Goal: Communication & Community: Answer question/provide support

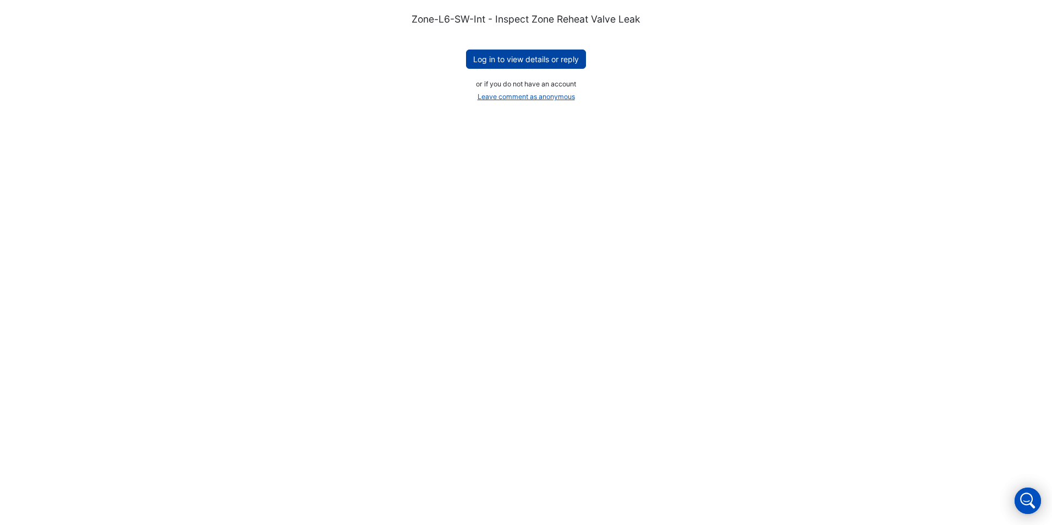
click at [514, 57] on button "Log in to view details or reply" at bounding box center [526, 59] width 120 height 19
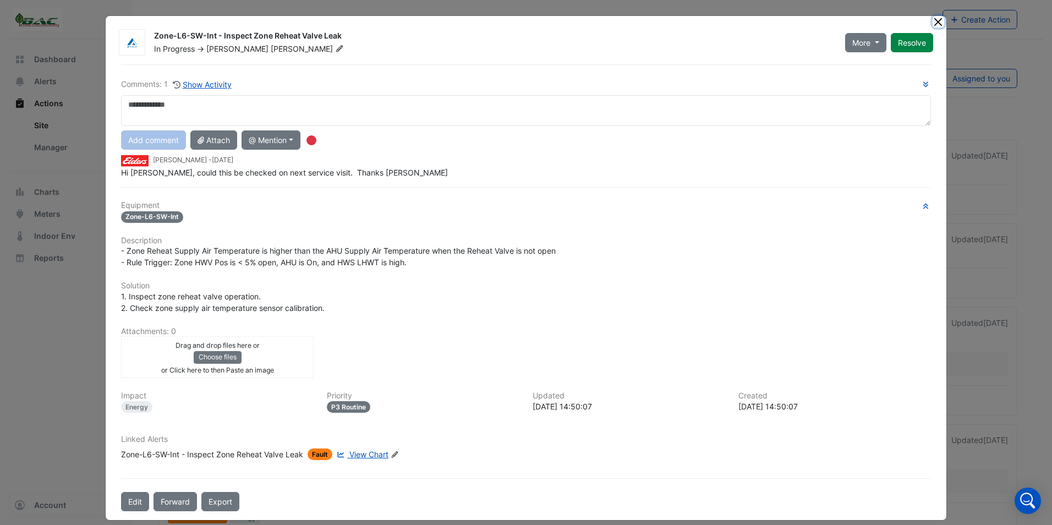
click at [934, 21] on button "Close" at bounding box center [939, 22] width 12 height 12
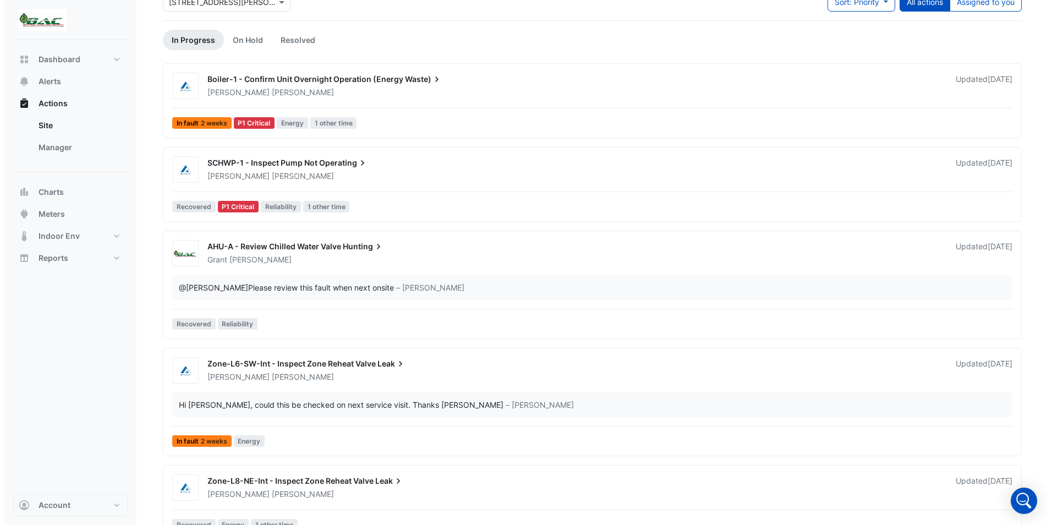
scroll to position [74, 0]
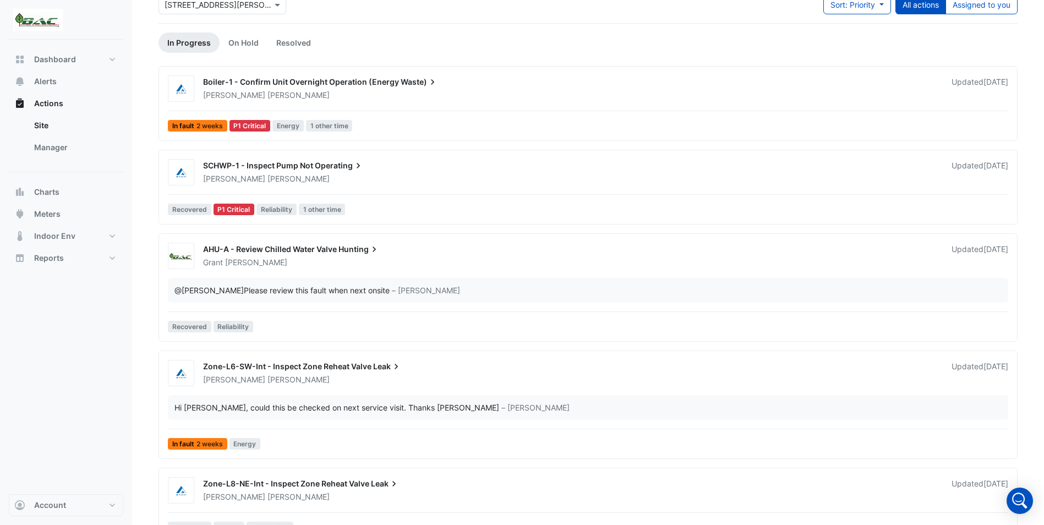
click at [415, 255] on div "AHU-A - Review Chilled Water Valve Hunting" at bounding box center [570, 250] width 735 height 13
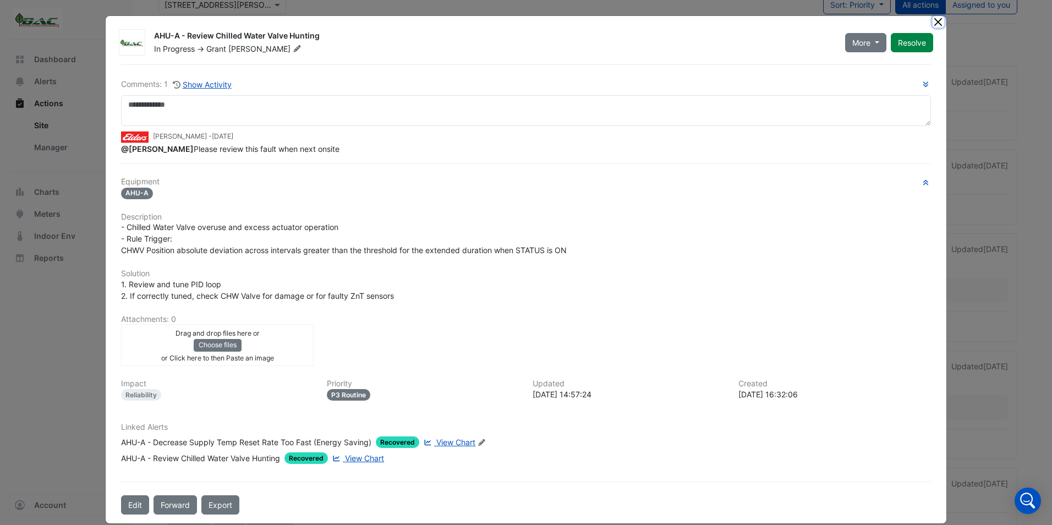
click at [937, 21] on button "Close" at bounding box center [939, 22] width 12 height 12
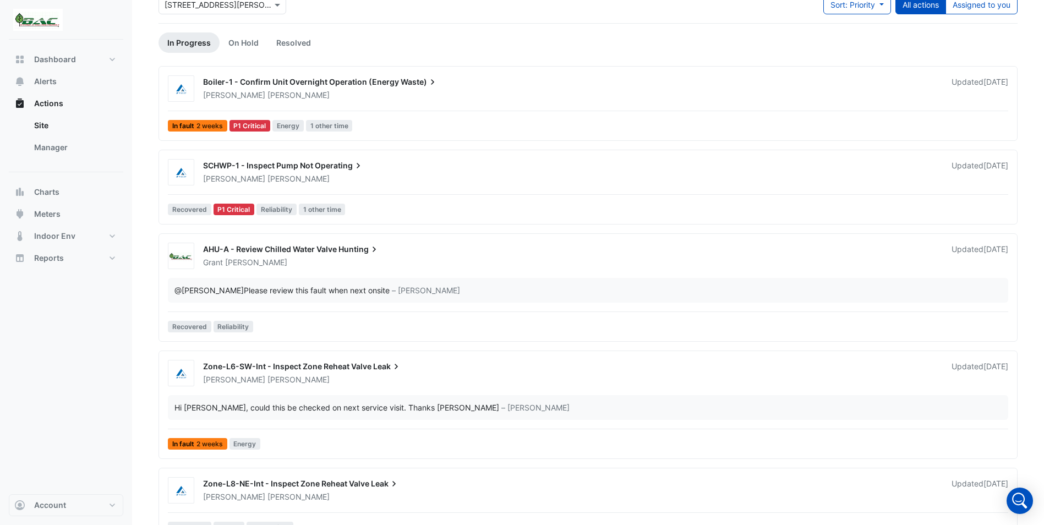
click at [489, 266] on div "[PERSON_NAME]" at bounding box center [570, 262] width 737 height 11
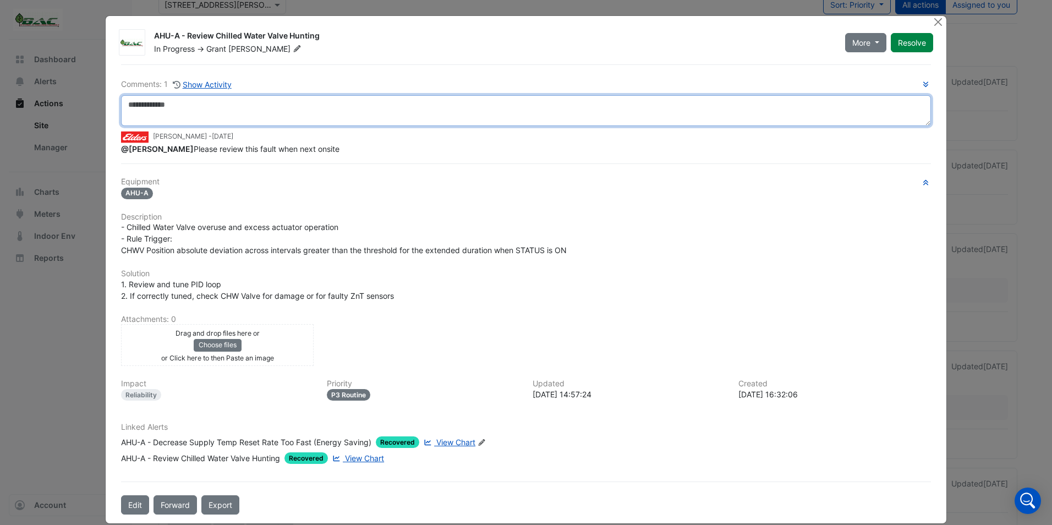
click at [142, 105] on textarea at bounding box center [526, 110] width 810 height 31
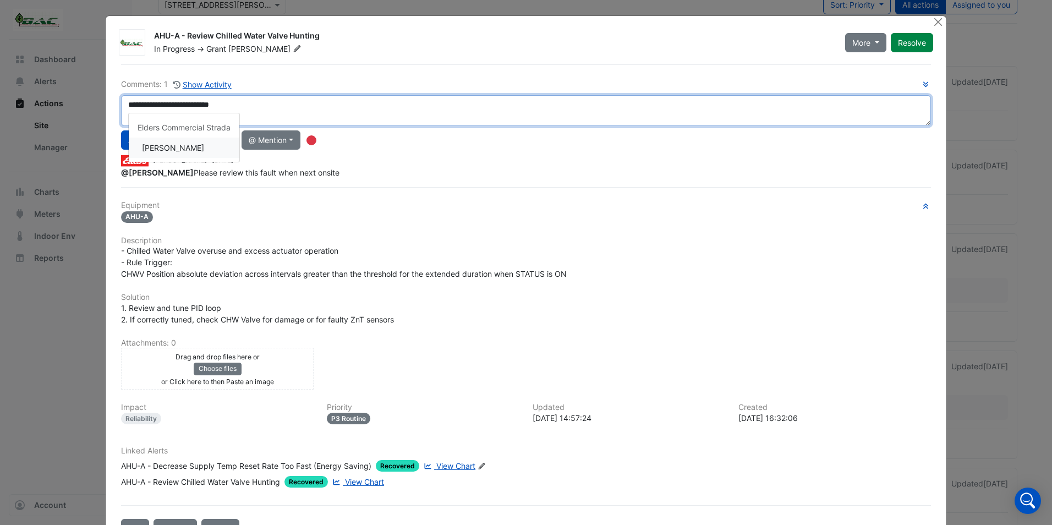
click at [181, 149] on div "**********" at bounding box center [526, 128] width 810 height 100
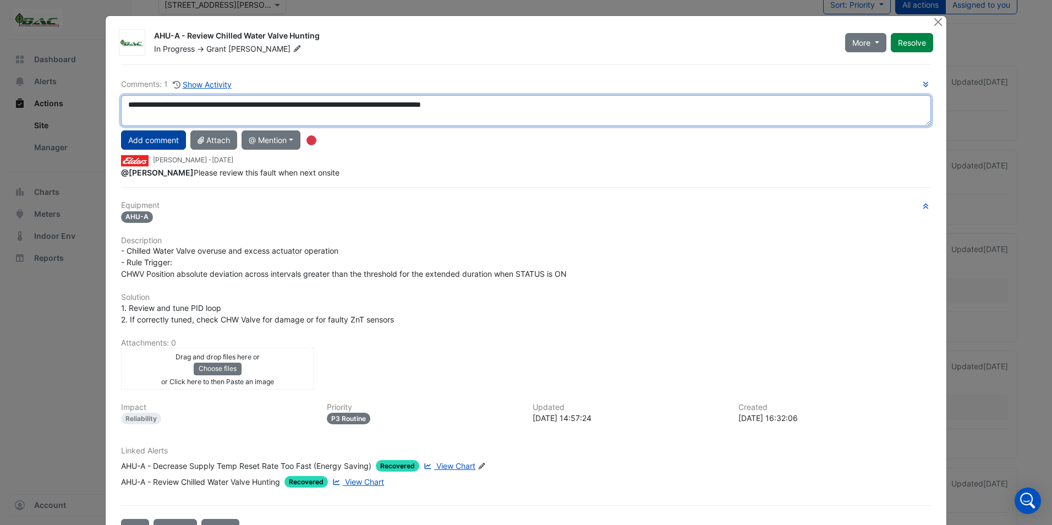
type textarea "**********"
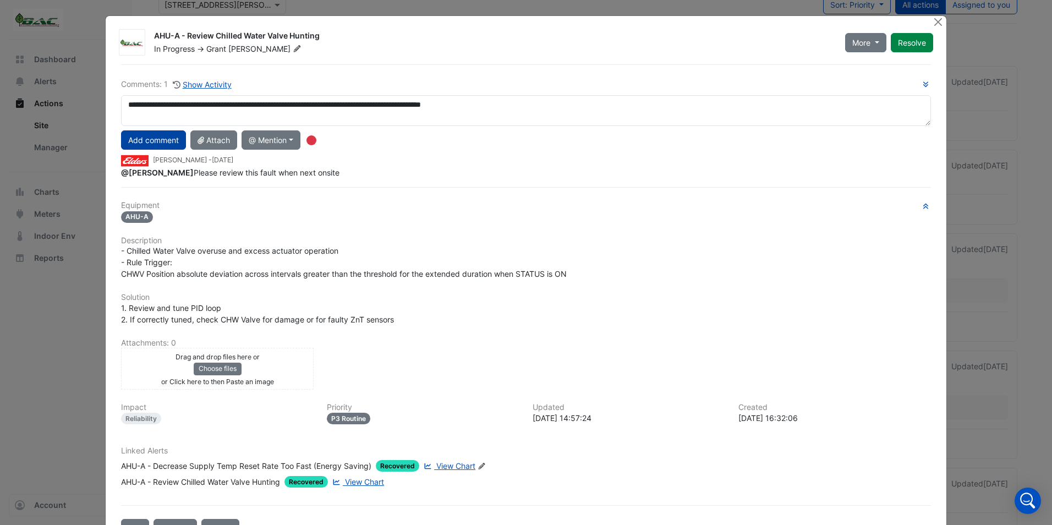
click at [160, 139] on button "Add comment" at bounding box center [153, 139] width 65 height 19
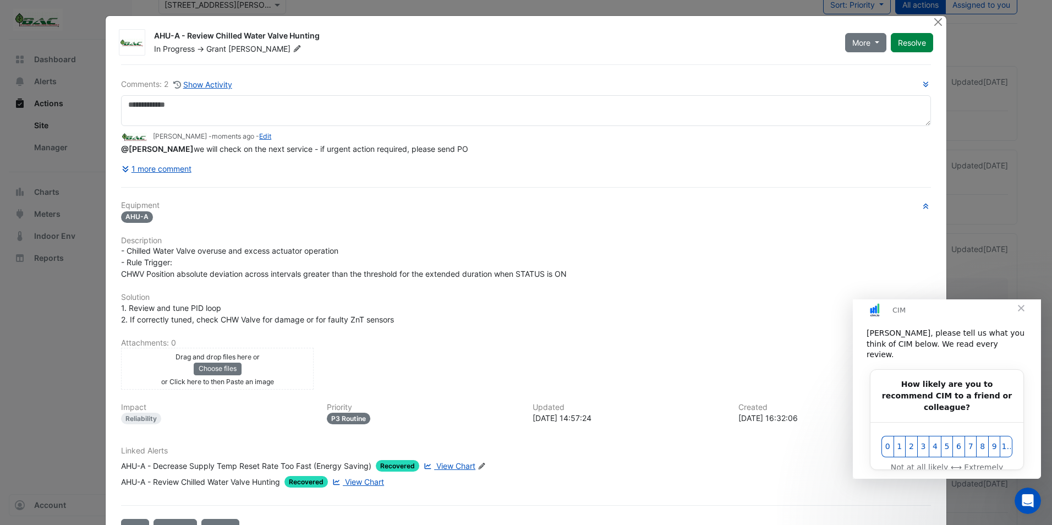
click at [1020, 316] on span "Close" at bounding box center [1021, 308] width 40 height 40
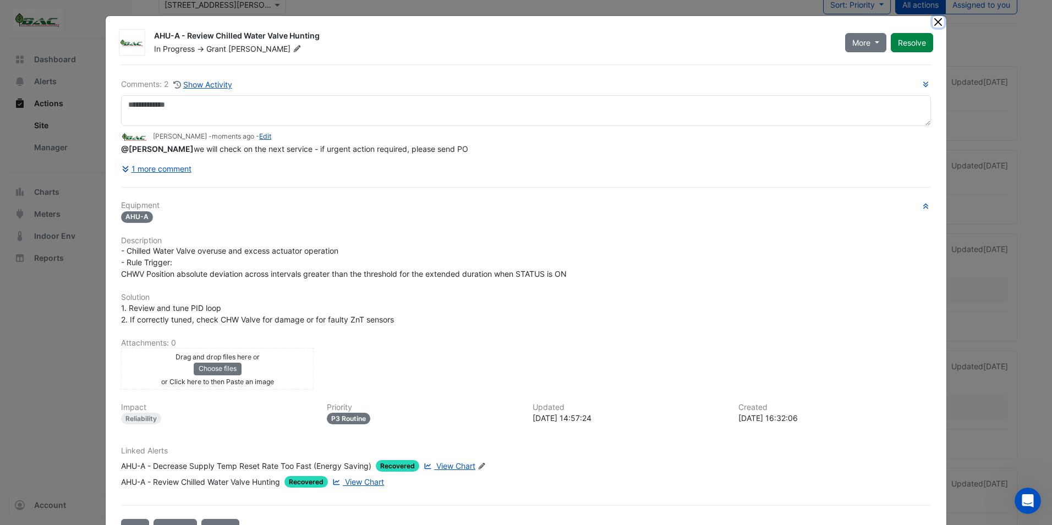
click at [934, 20] on button "Close" at bounding box center [939, 22] width 12 height 12
